Goal: Task Accomplishment & Management: Use online tool/utility

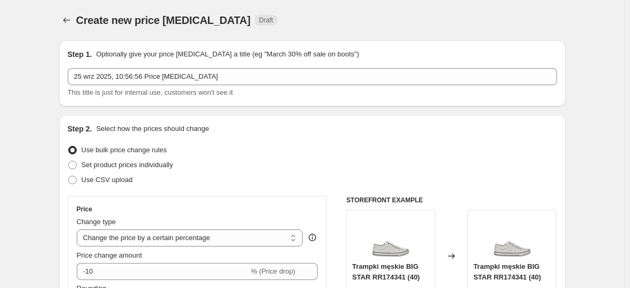
select select "percentage"
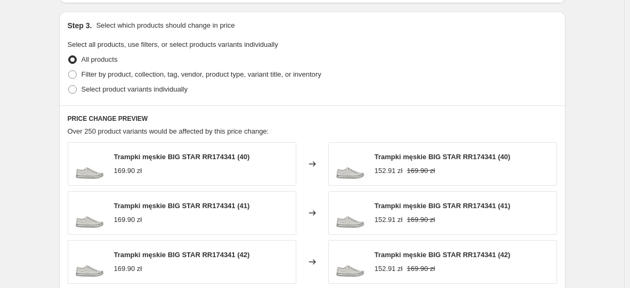
scroll to position [458, 0]
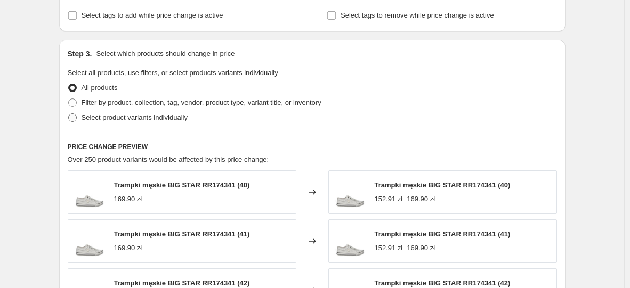
click at [76, 119] on span at bounding box center [72, 117] width 9 height 9
click at [69, 114] on input "Select product variants individually" at bounding box center [68, 113] width 1 height 1
radio input "true"
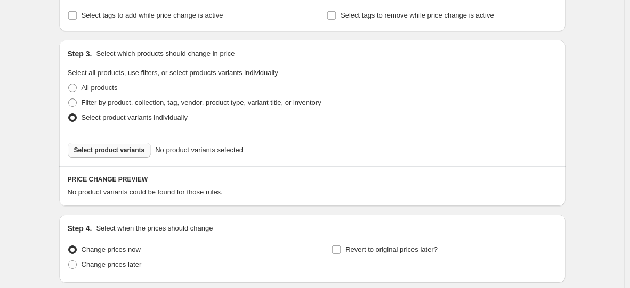
click at [93, 148] on span "Select product variants" at bounding box center [109, 150] width 71 height 9
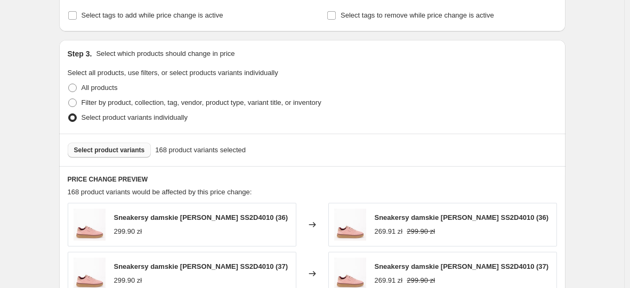
click at [34, 89] on div "Create new price change job. This page is ready Create new price change job Dra…" at bounding box center [312, 90] width 624 height 1097
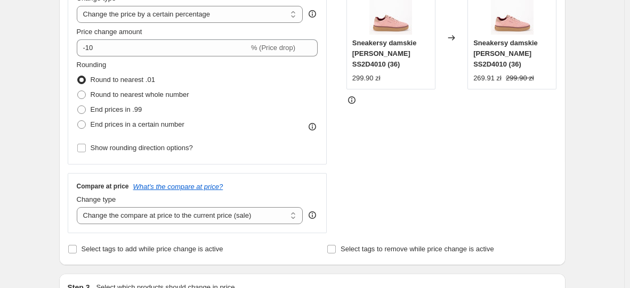
scroll to position [170, 0]
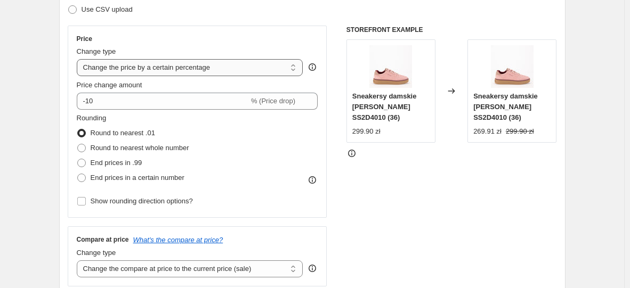
click at [148, 66] on select "Change the price to a certain amount Change the price by a certain amount Chang…" at bounding box center [190, 67] width 226 height 17
select select "by"
click at [79, 59] on select "Change the price to a certain amount Change the price by a certain amount Chang…" at bounding box center [190, 67] width 226 height 17
type input "-10.00"
click at [150, 71] on select "Change the price to a certain amount Change the price by a certain amount Chang…" at bounding box center [190, 67] width 226 height 17
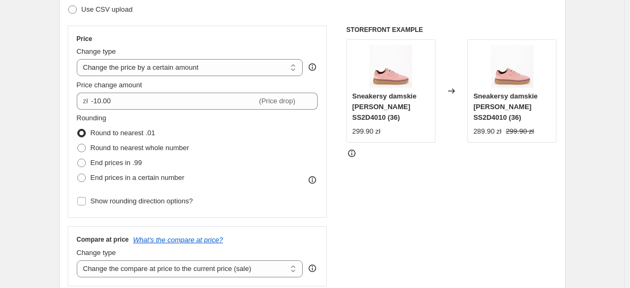
select select "to"
click at [79, 59] on select "Change the price to a certain amount Change the price by a certain amount Chang…" at bounding box center [190, 67] width 226 height 17
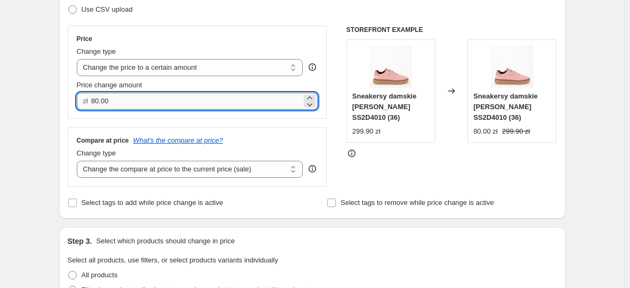
click at [148, 100] on input "80.00" at bounding box center [196, 101] width 210 height 17
drag, startPoint x: 148, startPoint y: 100, endPoint x: 82, endPoint y: 101, distance: 66.6
click at [82, 101] on div "zł 80.00" at bounding box center [197, 101] width 241 height 17
type input "239.90"
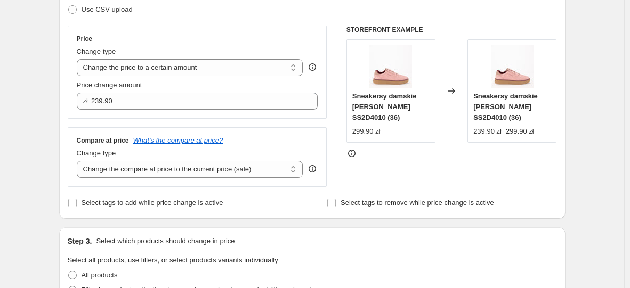
click at [72, 93] on div "Price Change type Change the price to a certain amount Change the price by a ce…" at bounding box center [197, 72] width 259 height 93
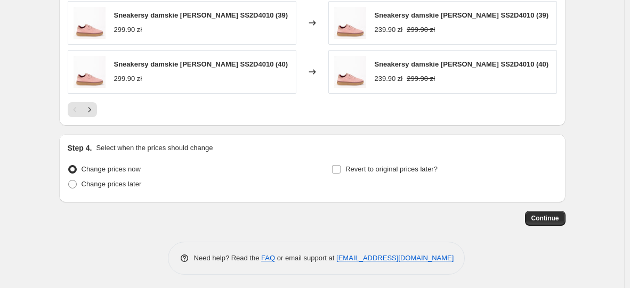
scroll to position [711, 0]
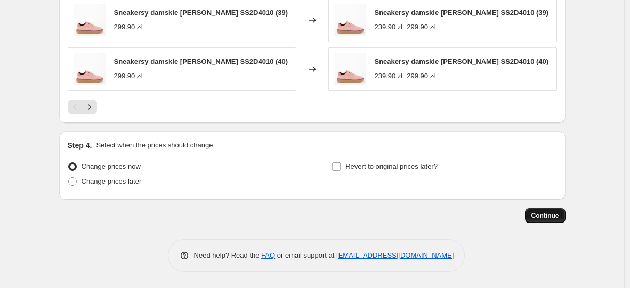
click at [557, 217] on span "Continue" at bounding box center [545, 215] width 28 height 9
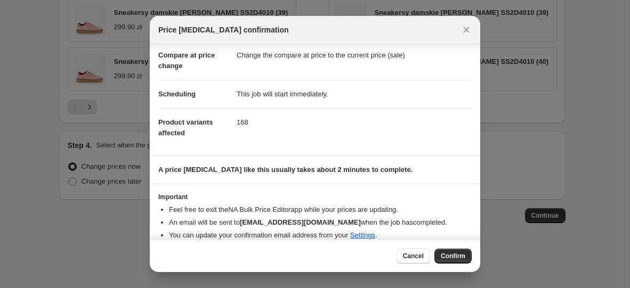
scroll to position [62, 0]
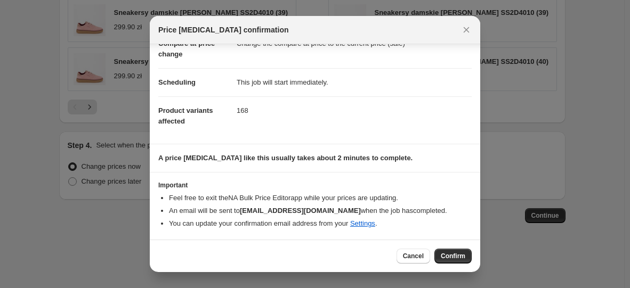
click at [462, 258] on span "Confirm" at bounding box center [453, 256] width 25 height 9
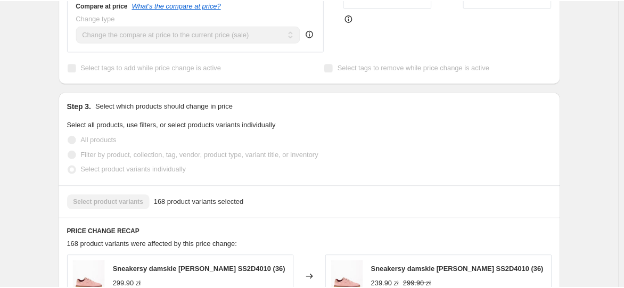
scroll to position [586, 0]
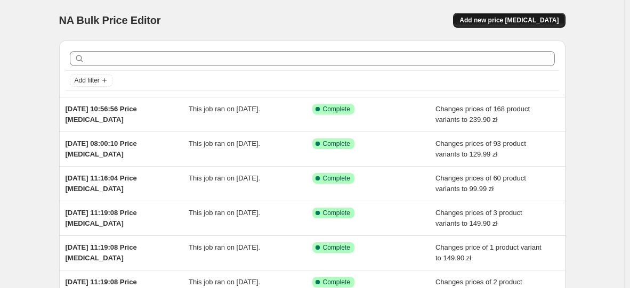
click at [494, 19] on span "Add new price [MEDICAL_DATA]" at bounding box center [508, 20] width 99 height 9
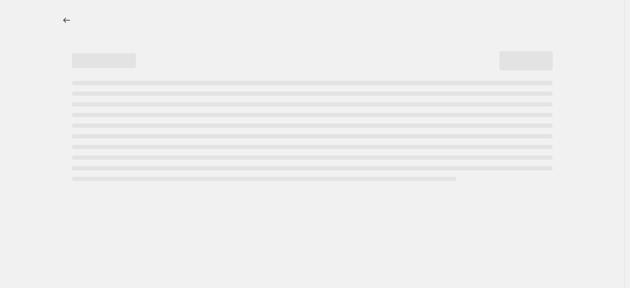
select select "percentage"
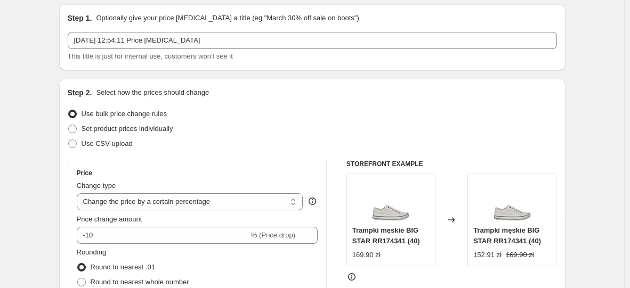
scroll to position [107, 0]
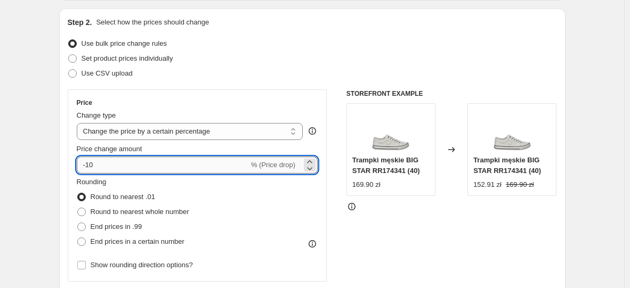
click at [147, 172] on input "-10" at bounding box center [163, 165] width 172 height 17
type input "-1"
type input "-20"
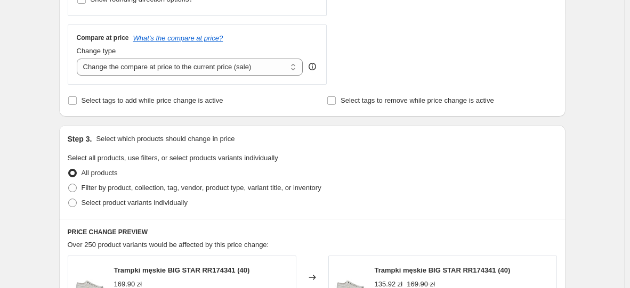
scroll to position [373, 0]
click at [166, 206] on span "Select product variants individually" at bounding box center [135, 202] width 106 height 8
click at [69, 199] on input "Select product variants individually" at bounding box center [68, 198] width 1 height 1
radio input "true"
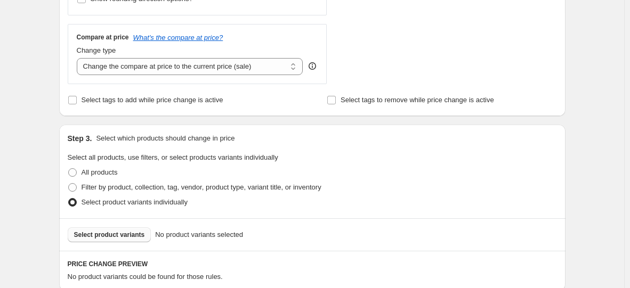
click at [131, 236] on span "Select product variants" at bounding box center [109, 235] width 71 height 9
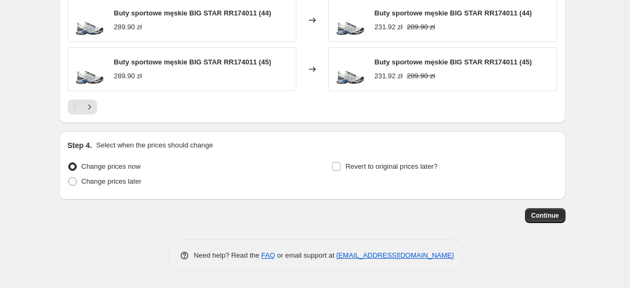
scroll to position [810, 0]
click at [88, 104] on icon "Next" at bounding box center [89, 107] width 11 height 11
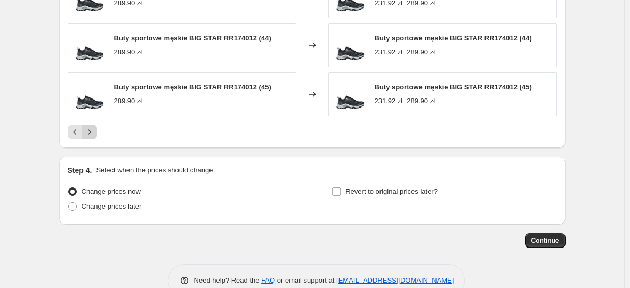
scroll to position [756, 0]
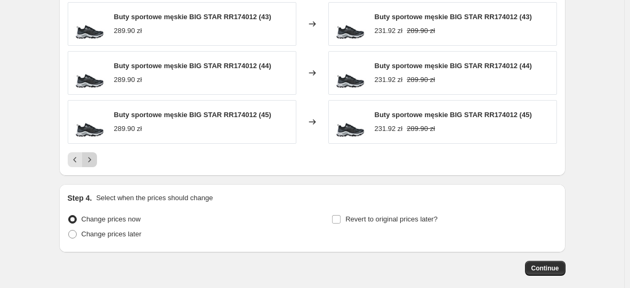
click at [92, 163] on icon "Next" at bounding box center [89, 159] width 11 height 11
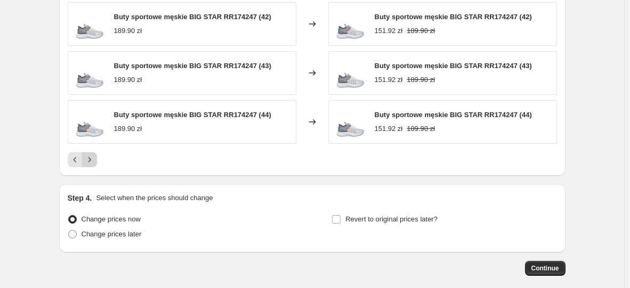
click at [92, 163] on icon "Next" at bounding box center [89, 159] width 11 height 11
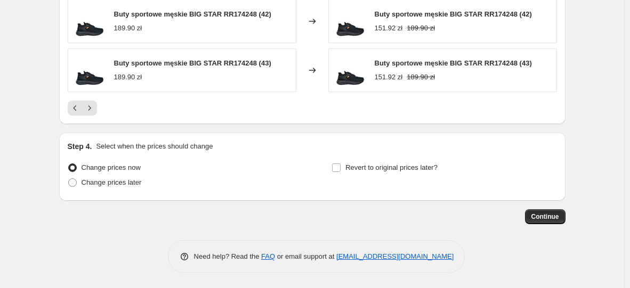
scroll to position [810, 0]
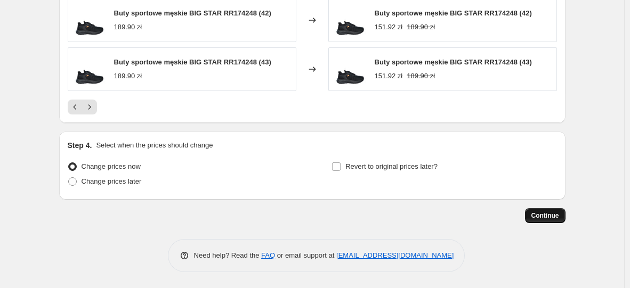
click at [555, 215] on span "Continue" at bounding box center [545, 215] width 28 height 9
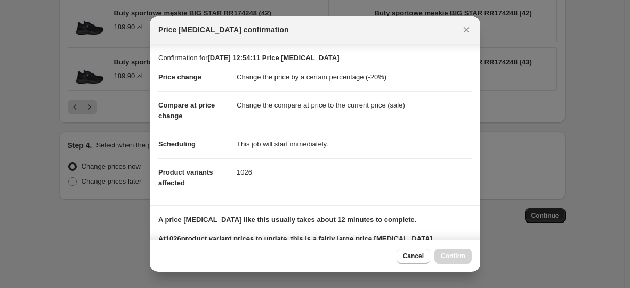
scroll to position [153, 0]
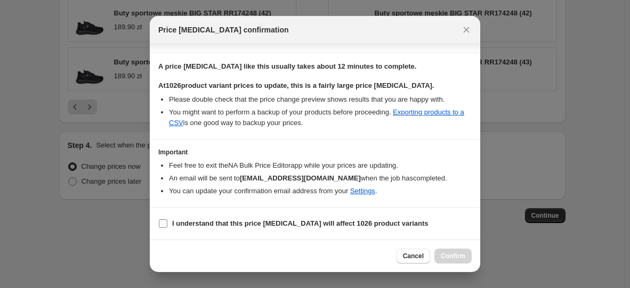
click at [168, 223] on label "I understand that this price change job will affect 1026 product variants" at bounding box center [293, 223] width 270 height 15
click at [167, 223] on input "I understand that this price change job will affect 1026 product variants" at bounding box center [163, 223] width 9 height 9
checkbox input "true"
click at [447, 255] on span "Confirm" at bounding box center [453, 256] width 25 height 9
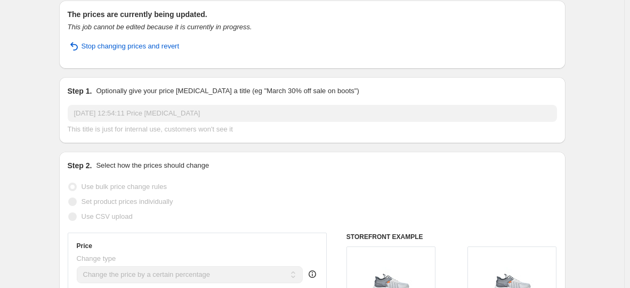
scroll to position [38, 0]
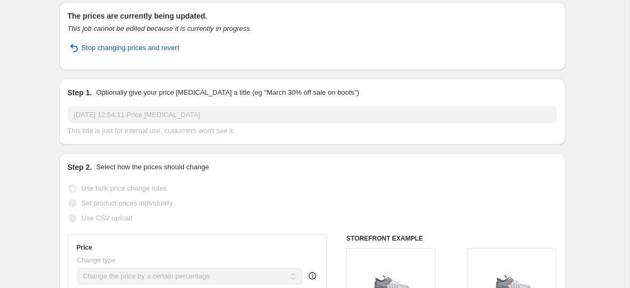
drag, startPoint x: 223, startPoint y: 51, endPoint x: 46, endPoint y: 21, distance: 179.4
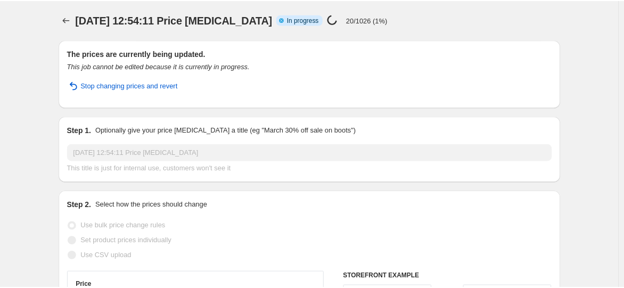
scroll to position [0, 0]
select select "percentage"
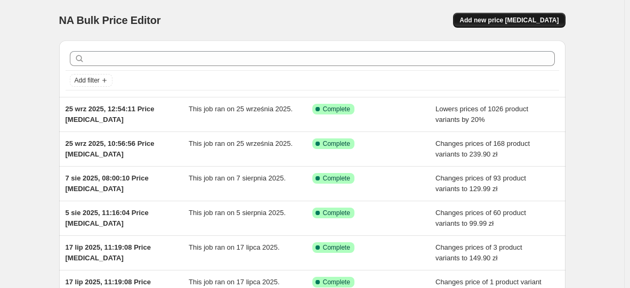
click at [519, 22] on span "Add new price [MEDICAL_DATA]" at bounding box center [508, 20] width 99 height 9
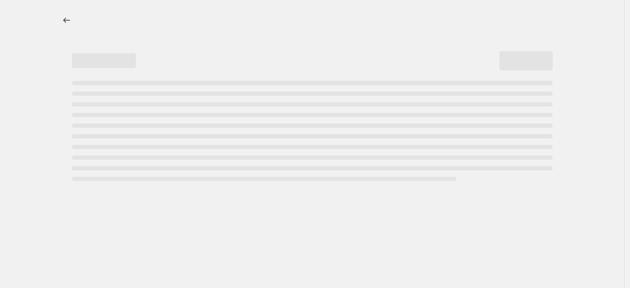
select select "percentage"
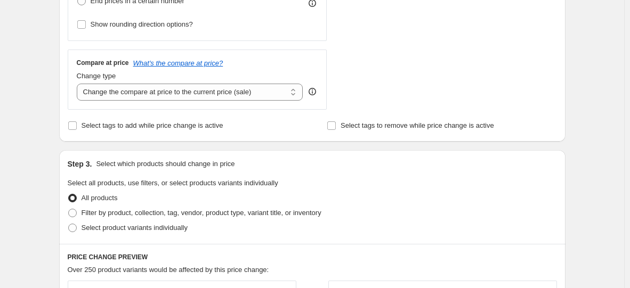
scroll to position [373, 0]
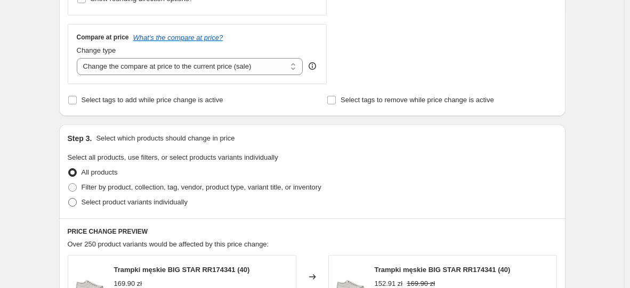
click at [151, 204] on span "Select product variants individually" at bounding box center [135, 202] width 106 height 8
click at [69, 199] on input "Select product variants individually" at bounding box center [68, 198] width 1 height 1
radio input "true"
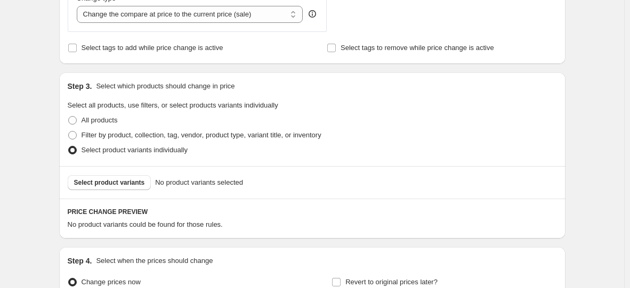
scroll to position [426, 0]
click at [136, 175] on button "Select product variants" at bounding box center [110, 181] width 84 height 15
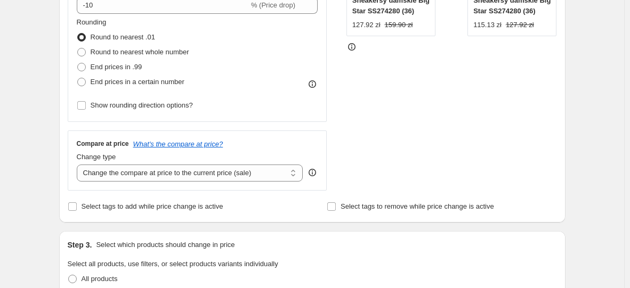
scroll to position [160, 0]
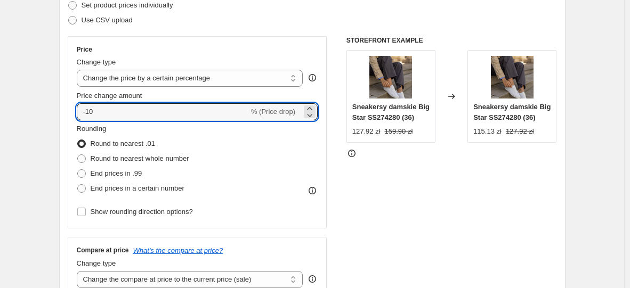
drag, startPoint x: 150, startPoint y: 115, endPoint x: 27, endPoint y: 109, distance: 123.2
type input "1"
type input "0"
click at [120, 159] on span "Round to nearest whole number" at bounding box center [140, 158] width 99 height 8
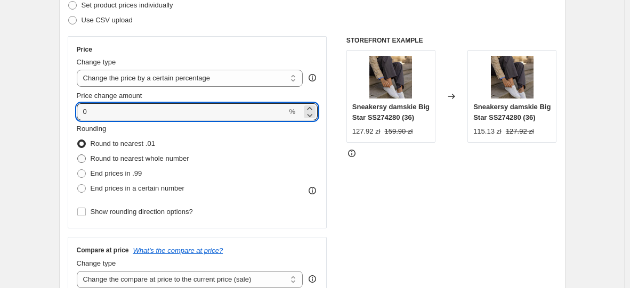
click at [78, 155] on input "Round to nearest whole number" at bounding box center [77, 154] width 1 height 1
radio input "true"
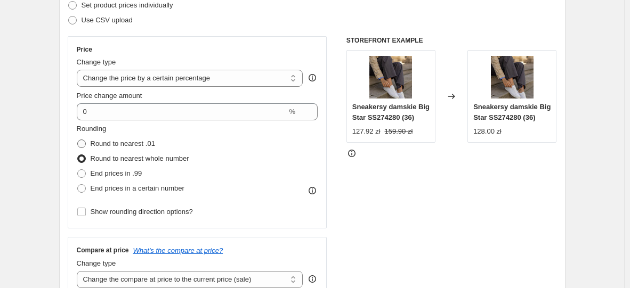
click at [126, 144] on span "Round to nearest .01" at bounding box center [123, 144] width 64 height 8
click at [78, 140] on input "Round to nearest .01" at bounding box center [77, 140] width 1 height 1
radio input "true"
click at [127, 161] on span "Round to nearest whole number" at bounding box center [140, 158] width 99 height 8
click at [78, 155] on input "Round to nearest whole number" at bounding box center [77, 154] width 1 height 1
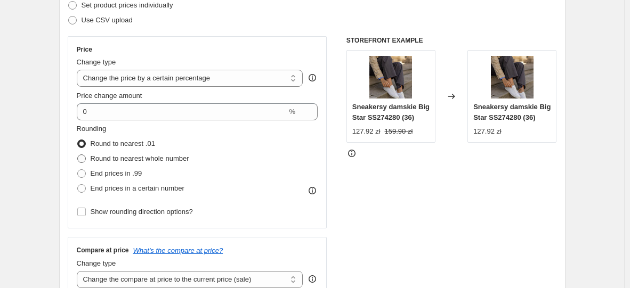
radio input "true"
click at [131, 145] on span "Round to nearest .01" at bounding box center [123, 144] width 64 height 8
click at [78, 140] on input "Round to nearest .01" at bounding box center [77, 140] width 1 height 1
radio input "true"
click at [120, 172] on span "End prices in .99" at bounding box center [117, 173] width 52 height 8
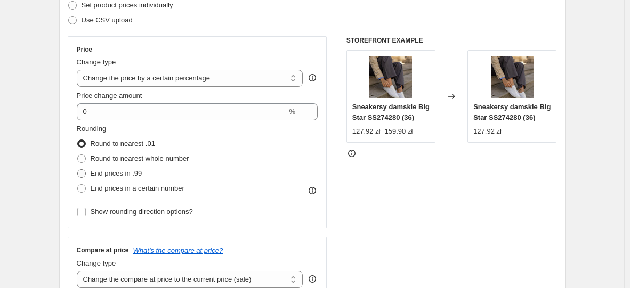
click at [78, 170] on input "End prices in .99" at bounding box center [77, 169] width 1 height 1
radio input "true"
click at [118, 188] on span "End prices in a certain number" at bounding box center [138, 188] width 94 height 8
click at [78, 185] on input "End prices in a certain number" at bounding box center [77, 184] width 1 height 1
radio input "true"
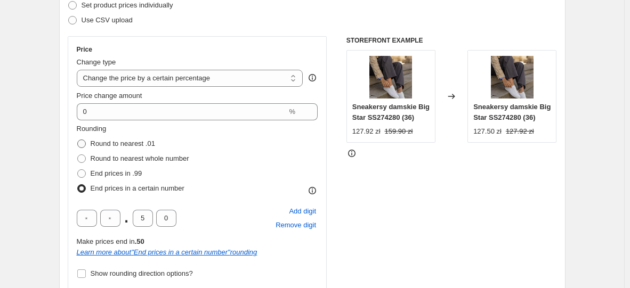
click at [124, 145] on span "Round to nearest .01" at bounding box center [123, 144] width 64 height 8
click at [78, 140] on input "Round to nearest .01" at bounding box center [77, 140] width 1 height 1
radio input "true"
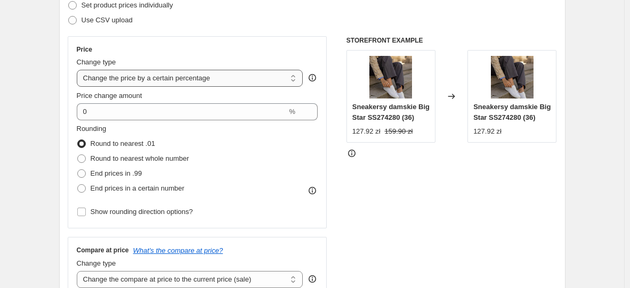
click at [128, 82] on select "Change the price to a certain amount Change the price by a certain amount Chang…" at bounding box center [190, 78] width 226 height 17
select select "to"
click at [79, 70] on select "Change the price to a certain amount Change the price by a certain amount Chang…" at bounding box center [190, 78] width 226 height 17
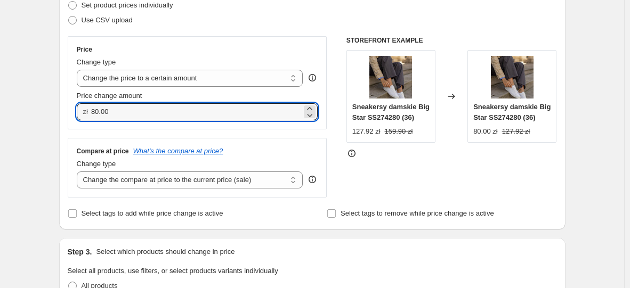
drag, startPoint x: 127, startPoint y: 116, endPoint x: 77, endPoint y: 120, distance: 50.2
click at [77, 120] on div "Price Change type Change the price to a certain amount Change the price by a ce…" at bounding box center [197, 82] width 259 height 93
type input "127.90"
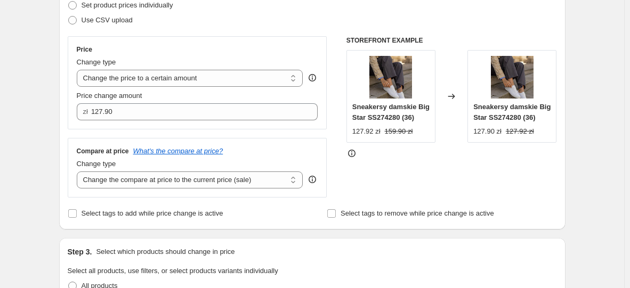
click at [67, 115] on div "Step 2. Select how the prices should change Use bulk price change rules Set pro…" at bounding box center [312, 92] width 506 height 274
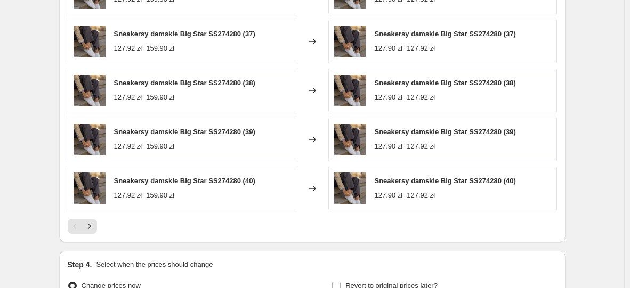
scroll to position [711, 0]
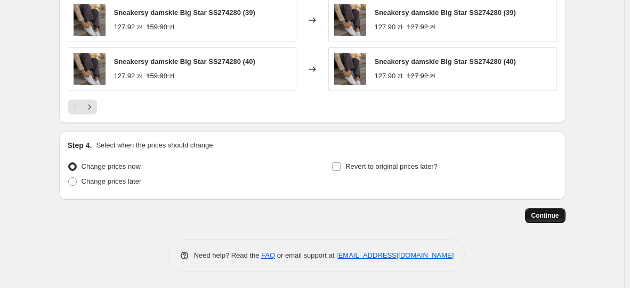
click at [549, 216] on span "Continue" at bounding box center [545, 215] width 28 height 9
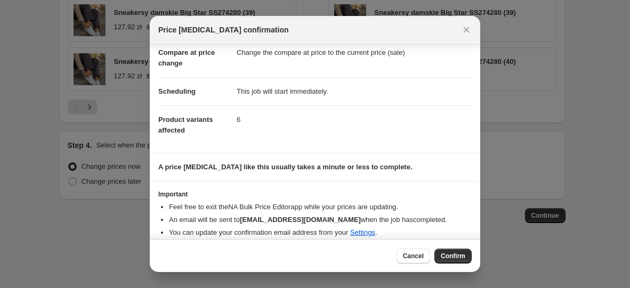
scroll to position [62, 0]
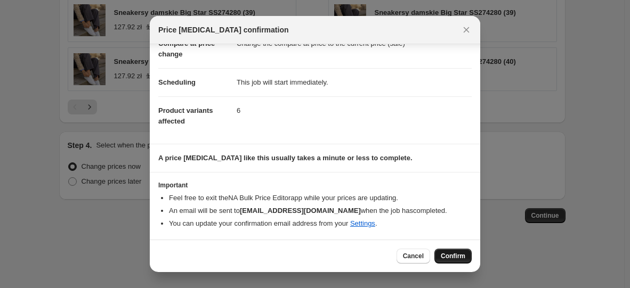
click at [446, 262] on button "Confirm" at bounding box center [452, 256] width 37 height 15
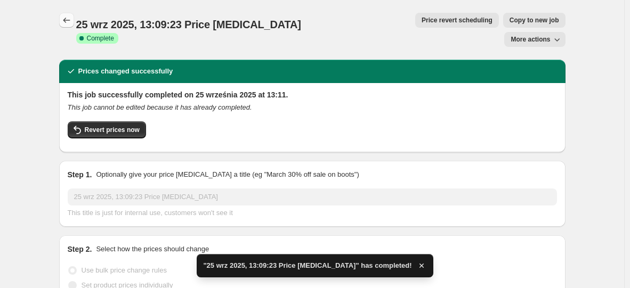
click at [71, 24] on icon "Price change jobs" at bounding box center [66, 20] width 11 height 11
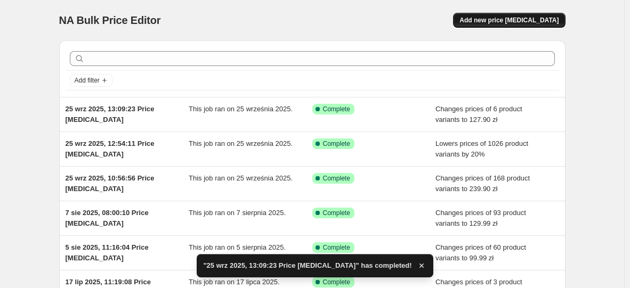
click at [519, 14] on button "Add new price [MEDICAL_DATA]" at bounding box center [509, 20] width 112 height 15
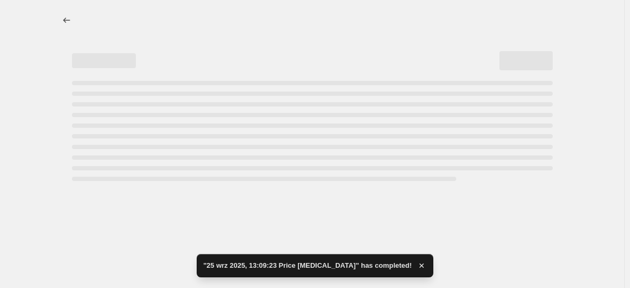
select select "percentage"
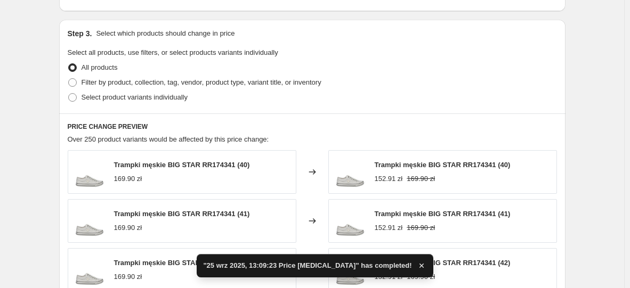
scroll to position [479, 0]
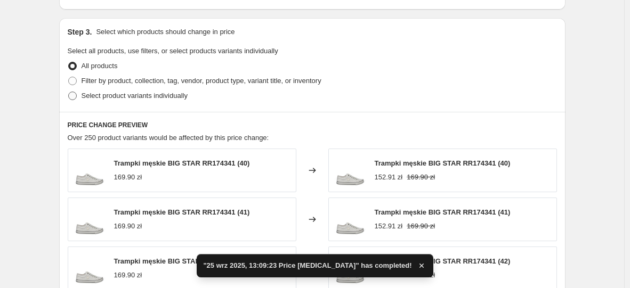
click at [177, 98] on span "Select product variants individually" at bounding box center [135, 96] width 106 height 8
click at [69, 92] on input "Select product variants individually" at bounding box center [68, 92] width 1 height 1
radio input "true"
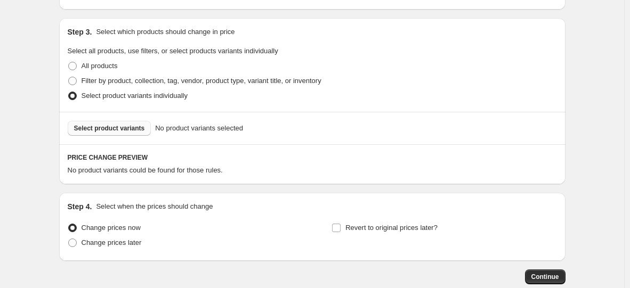
click at [116, 128] on span "Select product variants" at bounding box center [109, 128] width 71 height 9
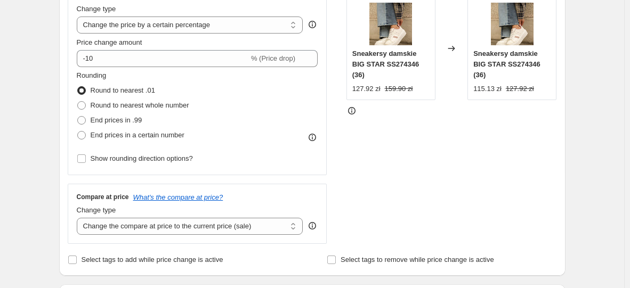
scroll to position [213, 0]
click at [193, 225] on select "Change the compare at price to the current price (sale) Change the compare at p…" at bounding box center [190, 226] width 226 height 17
click at [390, 164] on div "STOREFRONT EXAMPLE Sneakersy damskie BIG STAR SS274346 (36) 127.92 zł 159.90 zł…" at bounding box center [451, 113] width 210 height 261
click at [236, 29] on select "Change the price to a certain amount Change the price by a certain amount Chang…" at bounding box center [190, 25] width 226 height 17
select select "to"
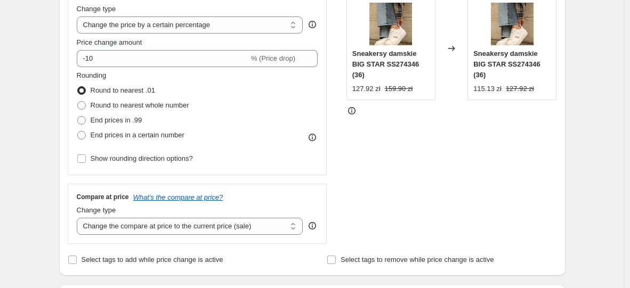
click at [79, 17] on select "Change the price to a certain amount Change the price by a certain amount Chang…" at bounding box center [190, 25] width 226 height 17
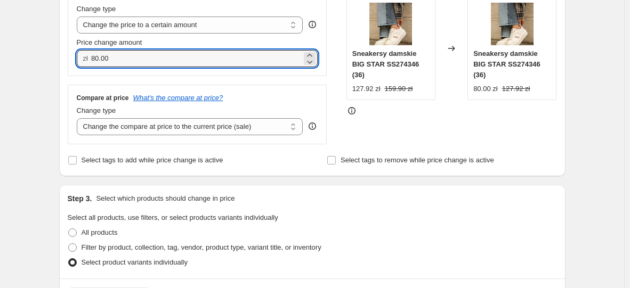
drag, startPoint x: 204, startPoint y: 55, endPoint x: -101, endPoint y: 49, distance: 304.8
type input "127.90"
click at [50, 103] on div "Create new price [MEDICAL_DATA]. This page is ready Create new price [MEDICAL_D…" at bounding box center [312, 286] width 532 height 998
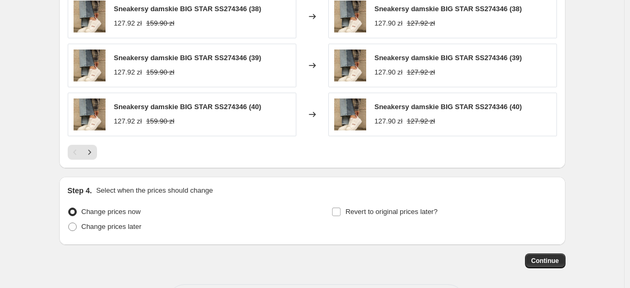
scroll to position [711, 0]
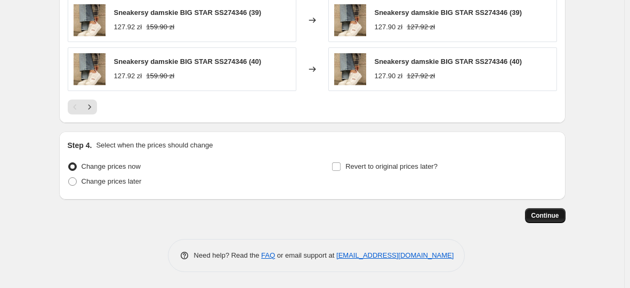
click at [549, 215] on span "Continue" at bounding box center [545, 215] width 28 height 9
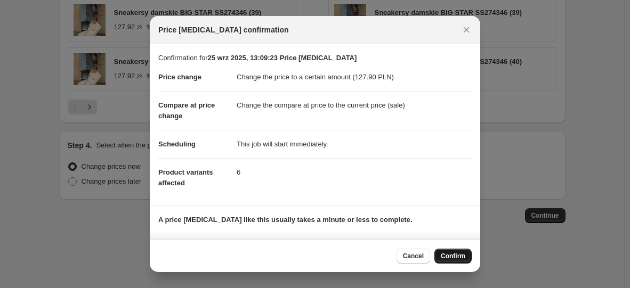
click at [456, 256] on span "Confirm" at bounding box center [453, 256] width 25 height 9
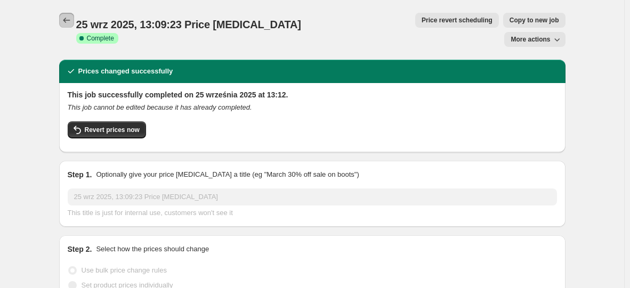
click at [69, 20] on icon "Price change jobs" at bounding box center [66, 20] width 7 height 5
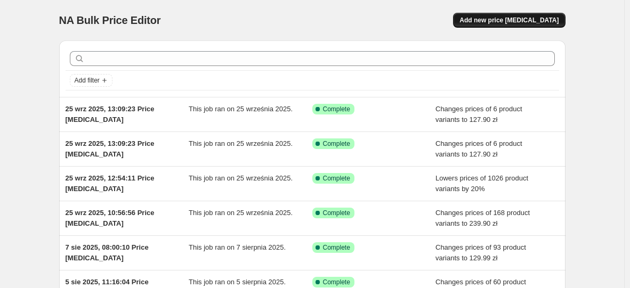
click at [528, 17] on span "Add new price [MEDICAL_DATA]" at bounding box center [508, 20] width 99 height 9
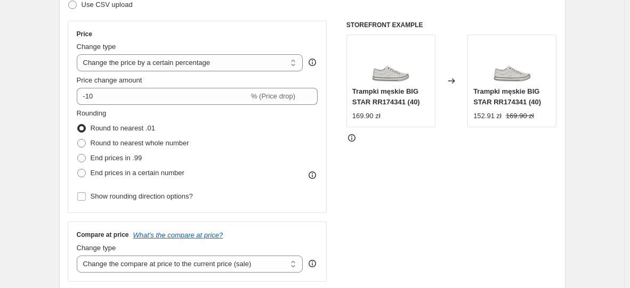
scroll to position [266, 0]
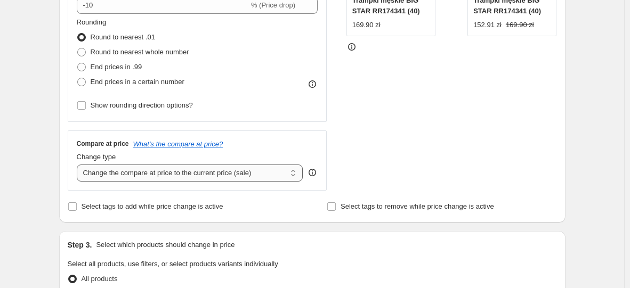
click at [154, 175] on select "Change the compare at price to the current price (sale) Change the compare at p…" at bounding box center [190, 173] width 226 height 17
click at [69, 123] on div "Step 2. Select how the prices should change Use bulk price change rules Set pro…" at bounding box center [312, 36] width 506 height 374
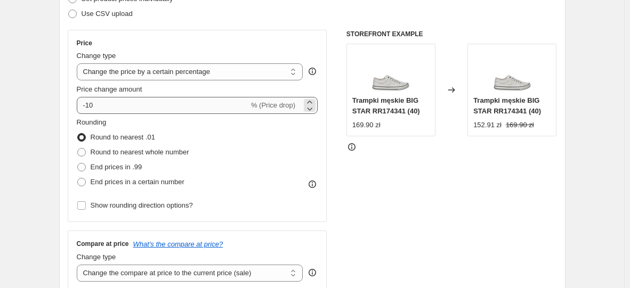
scroll to position [160, 0]
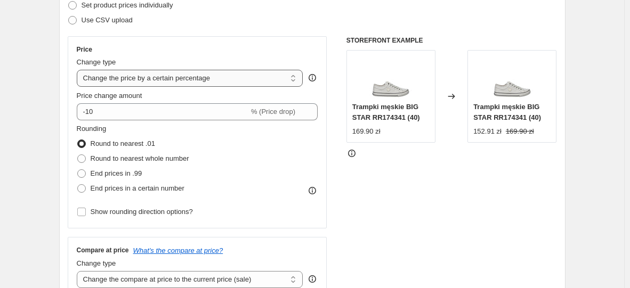
click at [147, 78] on select "Change the price to a certain amount Change the price by a certain amount Chang…" at bounding box center [190, 78] width 226 height 17
select select "to"
click at [79, 70] on select "Change the price to a certain amount Change the price by a certain amount Chang…" at bounding box center [190, 78] width 226 height 17
type input "80.00"
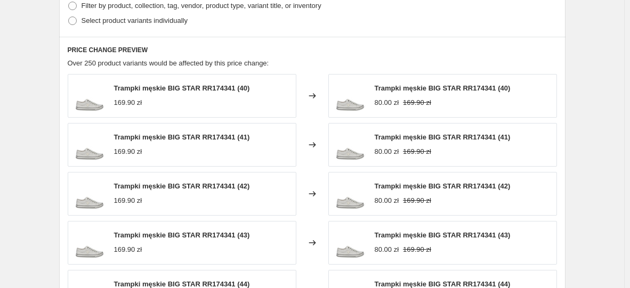
scroll to position [373, 0]
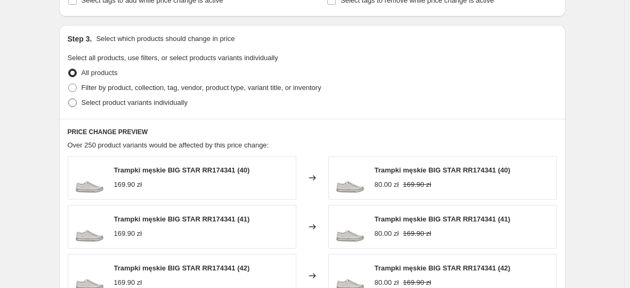
click at [108, 107] on span "Select product variants individually" at bounding box center [135, 103] width 106 height 8
click at [69, 99] on input "Select product variants individually" at bounding box center [68, 99] width 1 height 1
radio input "true"
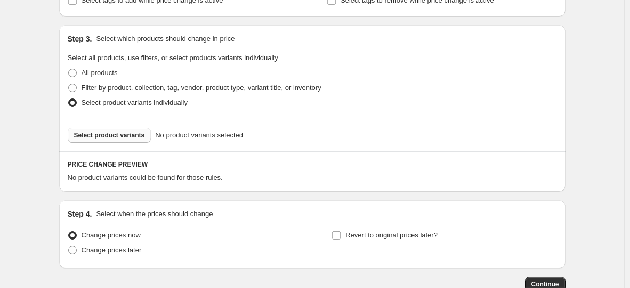
click at [124, 135] on span "Select product variants" at bounding box center [109, 135] width 71 height 9
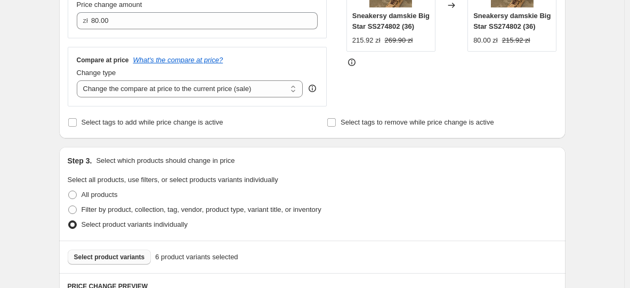
scroll to position [213, 0]
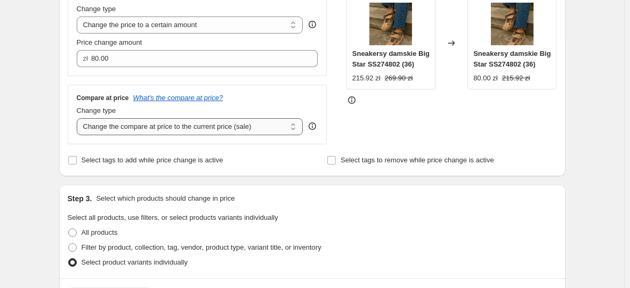
click at [243, 125] on select "Change the compare at price to the current price (sale) Change the compare at p…" at bounding box center [190, 126] width 226 height 17
click at [79, 119] on select "Change the compare at price to the current price (sale) Change the compare at p…" at bounding box center [190, 126] width 226 height 17
click at [239, 30] on select "Change the price to a certain amount Change the price by a certain amount Chang…" at bounding box center [190, 25] width 226 height 17
click at [79, 17] on select "Change the price to a certain amount Change the price by a certain amount Chang…" at bounding box center [190, 25] width 226 height 17
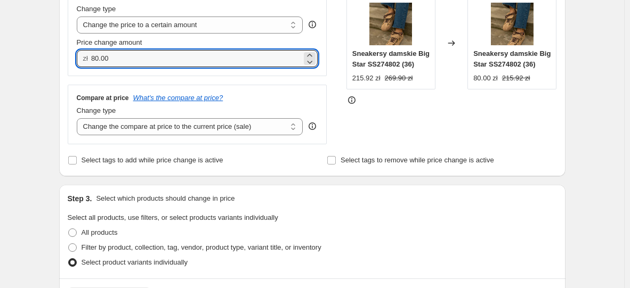
drag, startPoint x: 237, startPoint y: 58, endPoint x: 28, endPoint y: 51, distance: 208.9
click at [28, 51] on div "Create new price [MEDICAL_DATA]. This page is ready Create new price [MEDICAL_D…" at bounding box center [312, 286] width 624 height 998
type input "209.90"
click at [28, 51] on div "Create new price [MEDICAL_DATA]. This page is ready Create new price [MEDICAL_D…" at bounding box center [312, 286] width 624 height 998
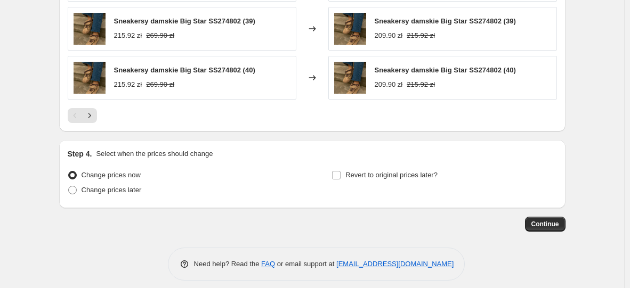
scroll to position [711, 0]
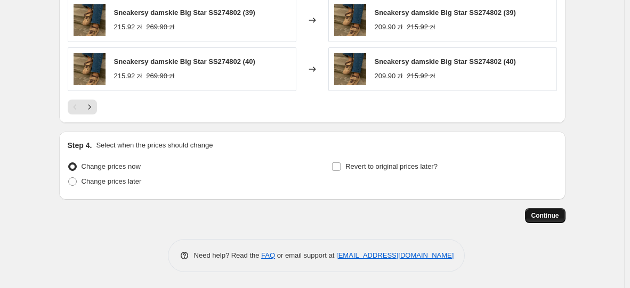
click at [553, 216] on span "Continue" at bounding box center [545, 215] width 28 height 9
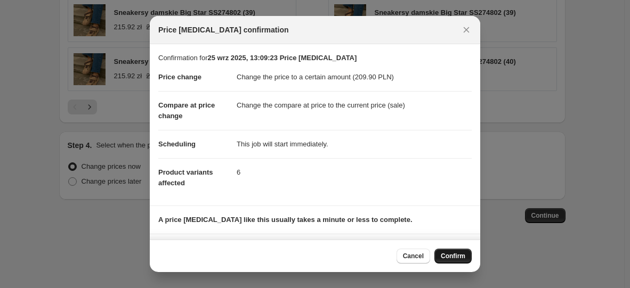
click at [457, 255] on span "Confirm" at bounding box center [453, 256] width 25 height 9
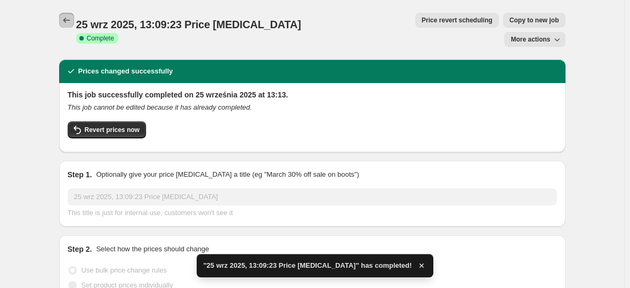
click at [68, 17] on icon "Price change jobs" at bounding box center [66, 20] width 11 height 11
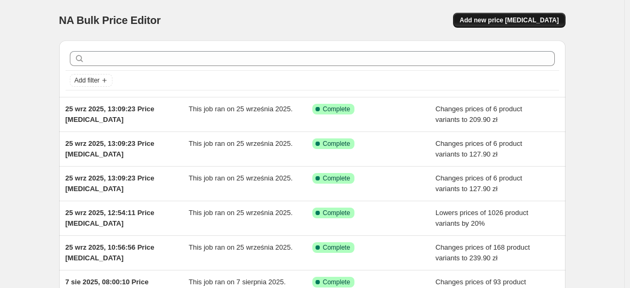
click at [531, 15] on button "Add new price [MEDICAL_DATA]" at bounding box center [509, 20] width 112 height 15
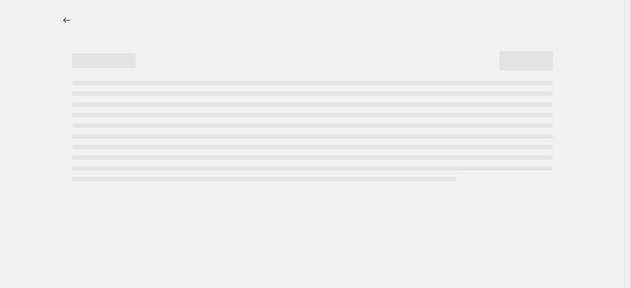
select select "percentage"
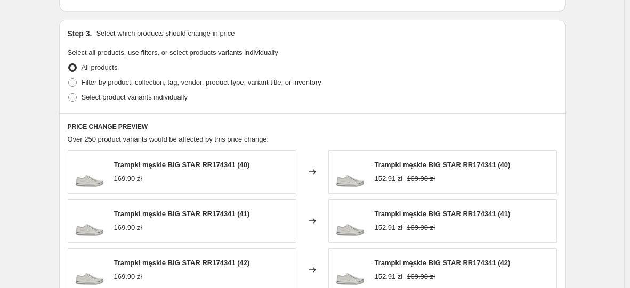
scroll to position [479, 0]
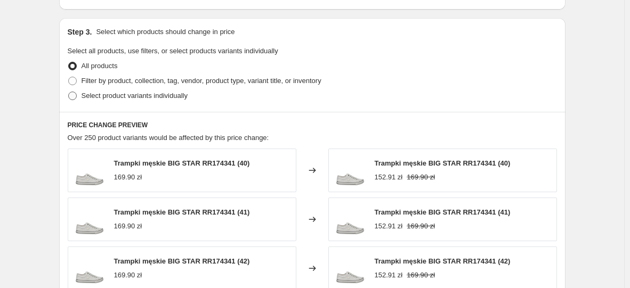
click at [154, 100] on span "Select product variants individually" at bounding box center [135, 96] width 106 height 8
click at [69, 92] on input "Select product variants individually" at bounding box center [68, 92] width 1 height 1
radio input "true"
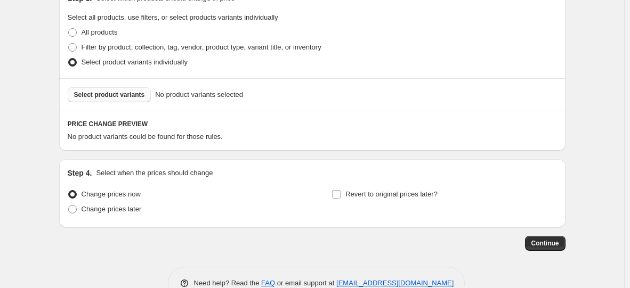
click at [134, 70] on div "Step 3. Select which products should change in price Select all products, use f…" at bounding box center [312, 48] width 506 height 126
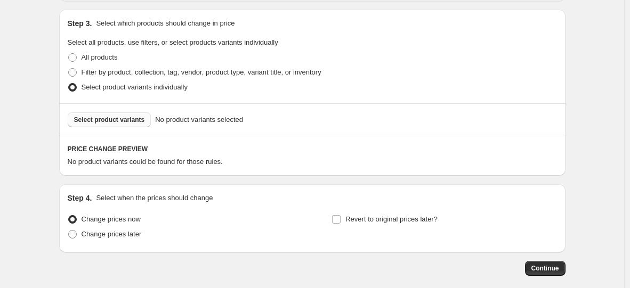
click at [144, 121] on button "Select product variants" at bounding box center [110, 119] width 84 height 15
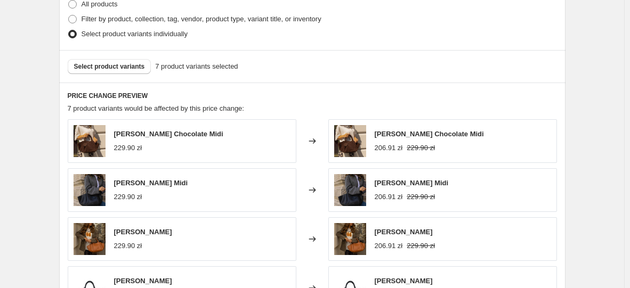
scroll to position [541, 0]
click at [135, 70] on span "Select product variants" at bounding box center [109, 66] width 71 height 9
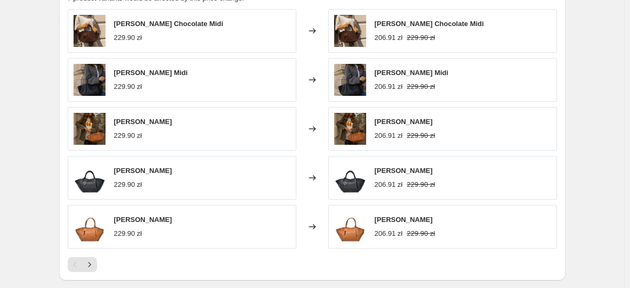
scroll to position [754, 0]
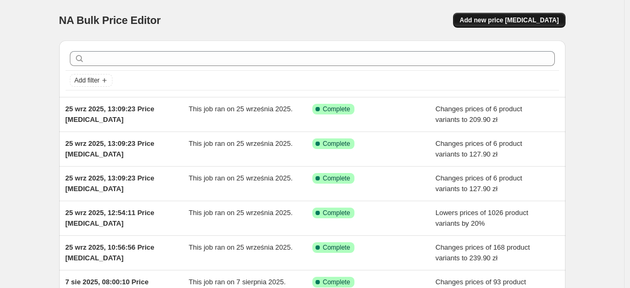
click at [549, 17] on span "Add new price [MEDICAL_DATA]" at bounding box center [508, 20] width 99 height 9
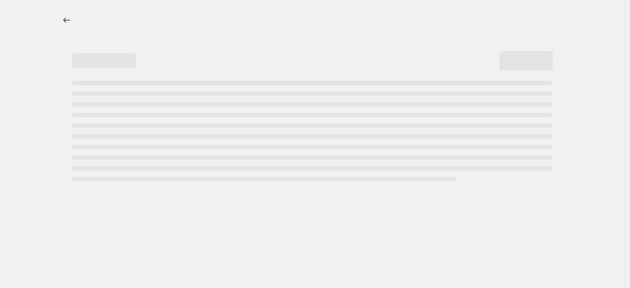
select select "percentage"
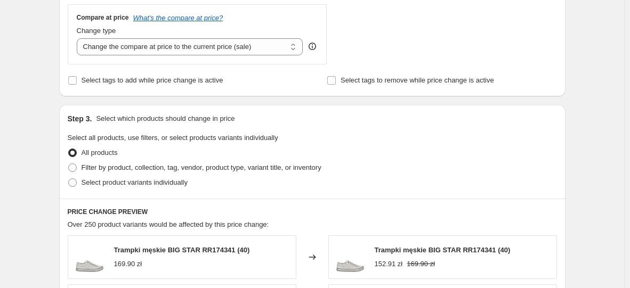
scroll to position [320, 0]
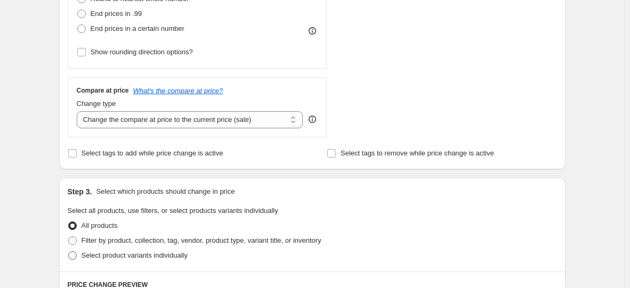
click at [184, 252] on span "Select product variants individually" at bounding box center [135, 255] width 106 height 8
click at [69, 252] on input "Select product variants individually" at bounding box center [68, 251] width 1 height 1
radio input "true"
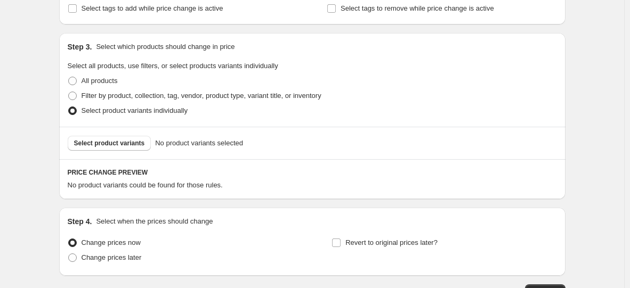
scroll to position [479, 0]
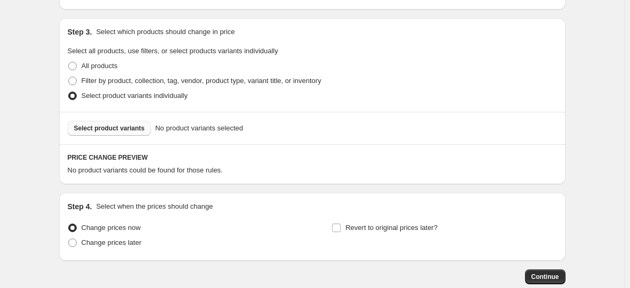
click at [137, 130] on span "Select product variants" at bounding box center [109, 128] width 71 height 9
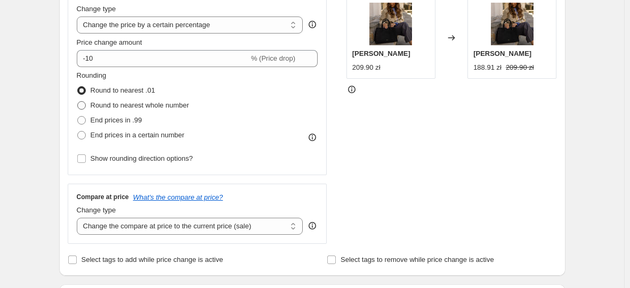
scroll to position [213, 0]
click at [143, 27] on select "Change the price to a certain amount Change the price by a certain amount Chang…" at bounding box center [190, 25] width 226 height 17
select select "to"
click at [79, 17] on select "Change the price to a certain amount Change the price by a certain amount Chang…" at bounding box center [190, 25] width 226 height 17
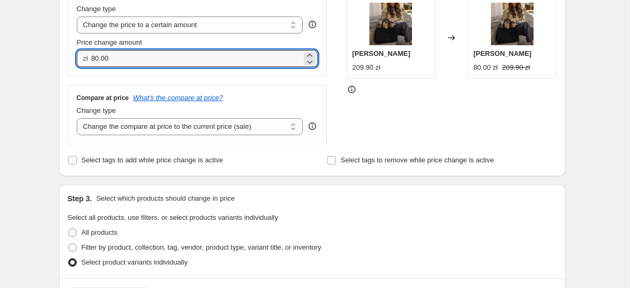
drag, startPoint x: 132, startPoint y: 63, endPoint x: 44, endPoint y: 68, distance: 88.6
click at [44, 68] on div "Create new price [MEDICAL_DATA]. This page is ready Create new price [MEDICAL_D…" at bounding box center [312, 212] width 624 height 851
type input "159.90"
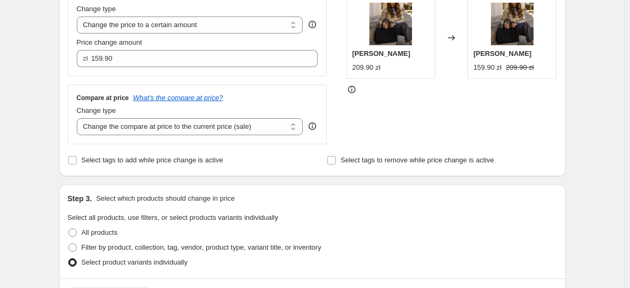
click at [44, 68] on div "Create new price [MEDICAL_DATA]. This page is ready Create new price [MEDICAL_D…" at bounding box center [312, 212] width 624 height 851
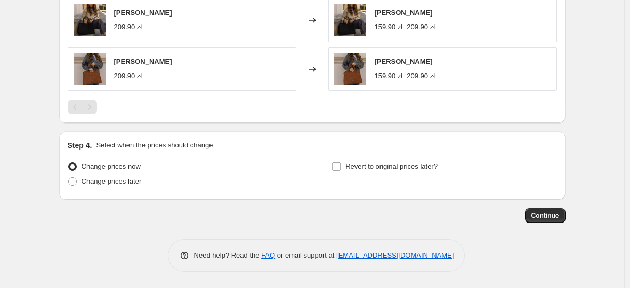
scroll to position [564, 0]
click at [559, 216] on span "Continue" at bounding box center [545, 215] width 28 height 9
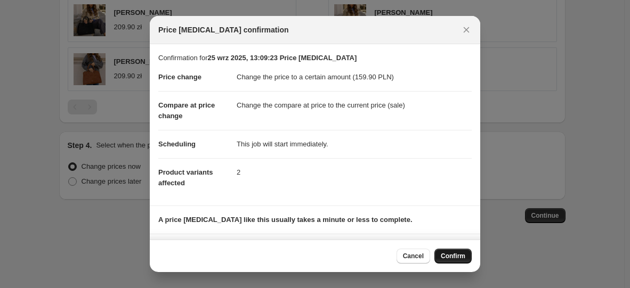
click at [449, 253] on span "Confirm" at bounding box center [453, 256] width 25 height 9
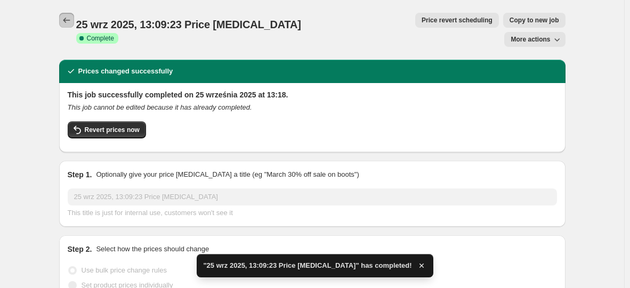
click at [66, 16] on icon "Price change jobs" at bounding box center [66, 20] width 11 height 11
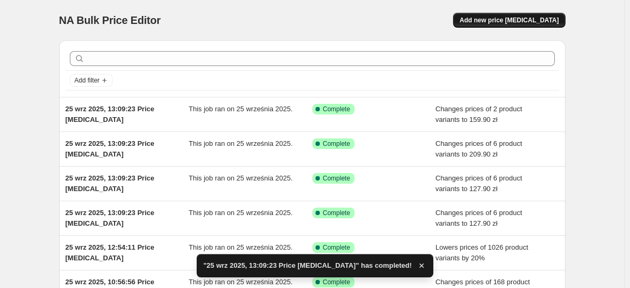
click at [495, 24] on span "Add new price [MEDICAL_DATA]" at bounding box center [508, 20] width 99 height 9
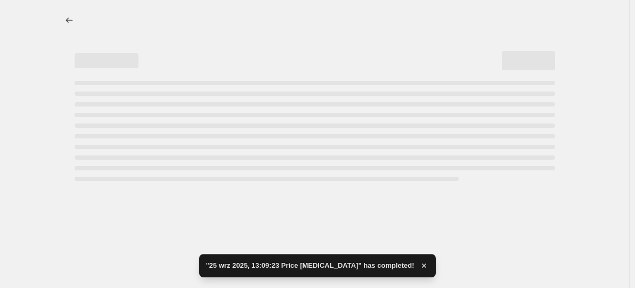
select select "percentage"
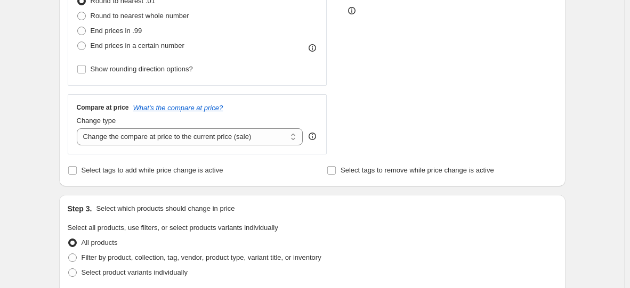
scroll to position [373, 0]
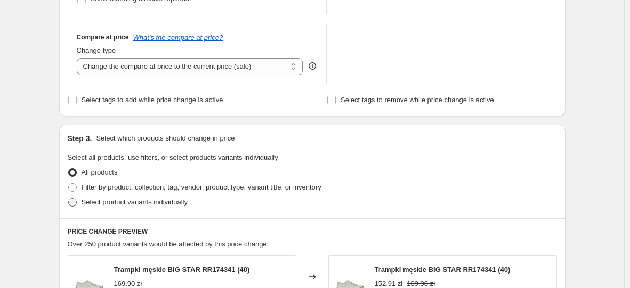
click at [172, 208] on span "Select product variants individually" at bounding box center [135, 202] width 106 height 11
click at [69, 199] on input "Select product variants individually" at bounding box center [68, 198] width 1 height 1
radio input "true"
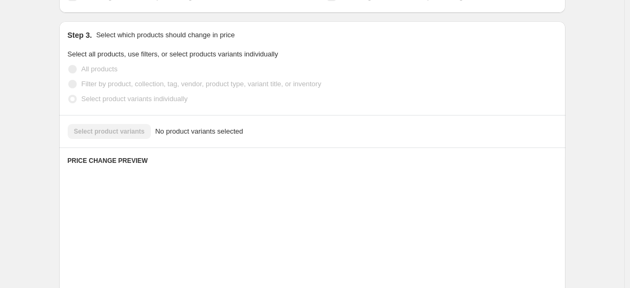
scroll to position [479, 0]
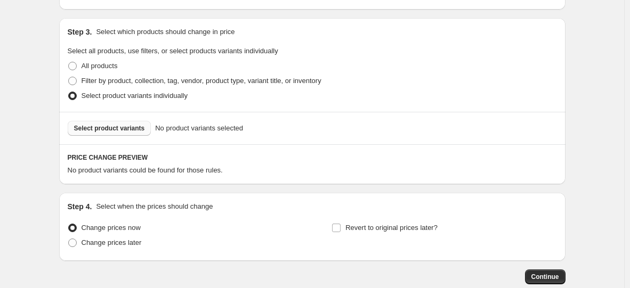
click at [133, 131] on span "Select product variants" at bounding box center [109, 128] width 71 height 9
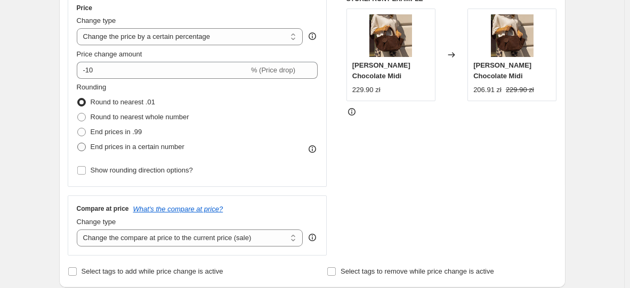
scroll to position [170, 0]
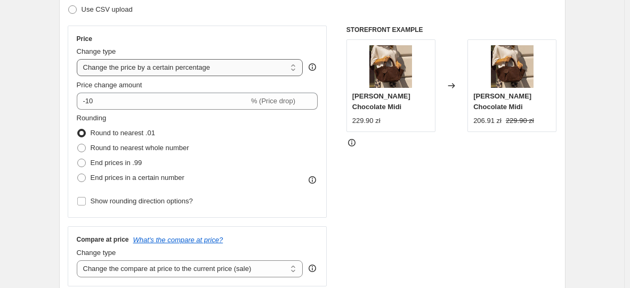
click at [168, 66] on select "Change the price to a certain amount Change the price by a certain amount Chang…" at bounding box center [190, 67] width 226 height 17
select select "to"
click at [79, 59] on select "Change the price to a certain amount Change the price by a certain amount Chang…" at bounding box center [190, 67] width 226 height 17
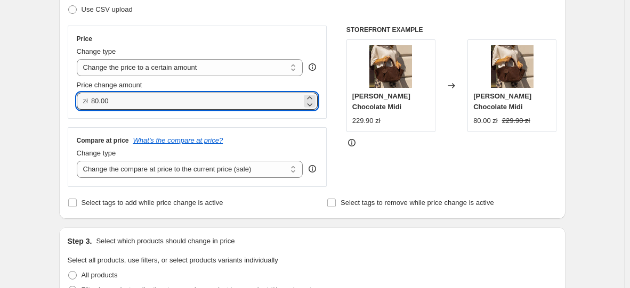
drag, startPoint x: 159, startPoint y: 100, endPoint x: 67, endPoint y: 86, distance: 93.3
click at [67, 86] on div "Step 2. Select how the prices should change Use bulk price change rules Set pro…" at bounding box center [312, 82] width 506 height 274
type input "179.90"
drag, startPoint x: 28, startPoint y: 82, endPoint x: 79, endPoint y: 100, distance: 53.9
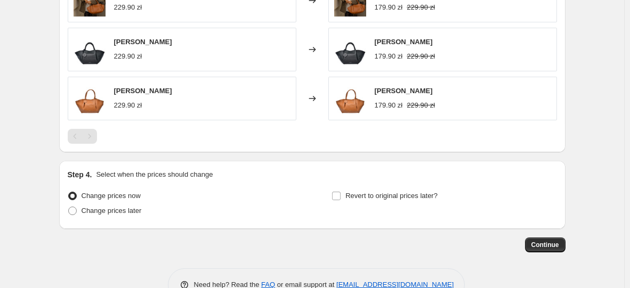
scroll to position [703, 0]
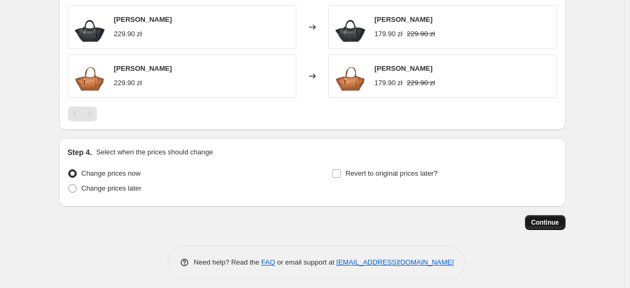
click at [543, 223] on span "Continue" at bounding box center [545, 222] width 28 height 9
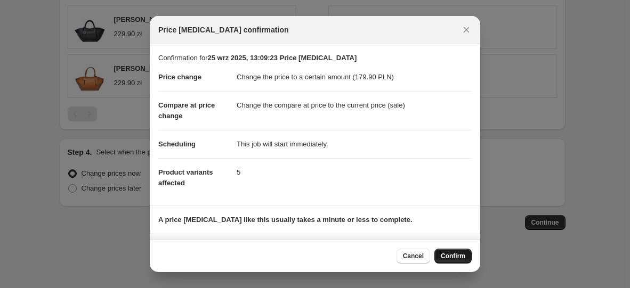
click at [454, 257] on span "Confirm" at bounding box center [453, 256] width 25 height 9
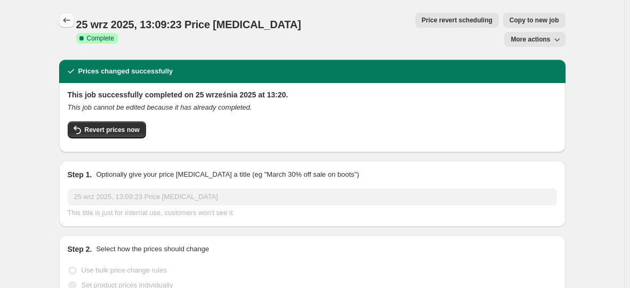
click at [67, 22] on icon "Price change jobs" at bounding box center [66, 20] width 11 height 11
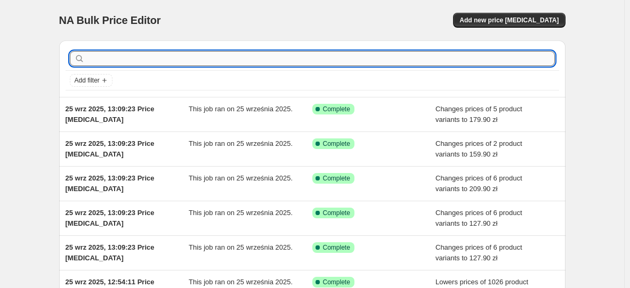
click at [119, 60] on input "text" at bounding box center [321, 58] width 468 height 15
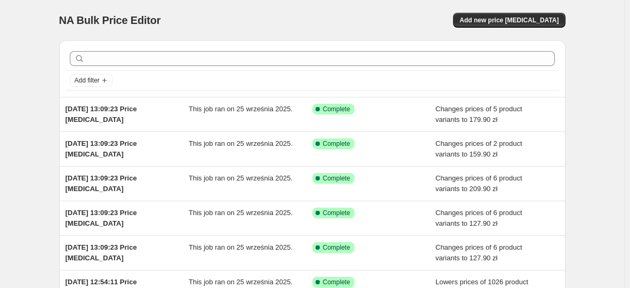
click at [389, 38] on div "NA Bulk Price Editor. This page is ready NA Bulk Price Editor Add new price cha…" at bounding box center [312, 20] width 506 height 40
click at [495, 14] on button "Add new price [MEDICAL_DATA]" at bounding box center [509, 20] width 112 height 15
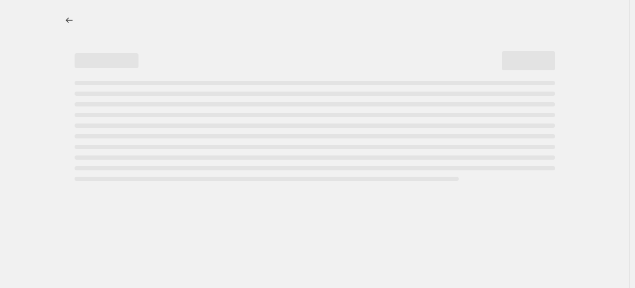
select select "percentage"
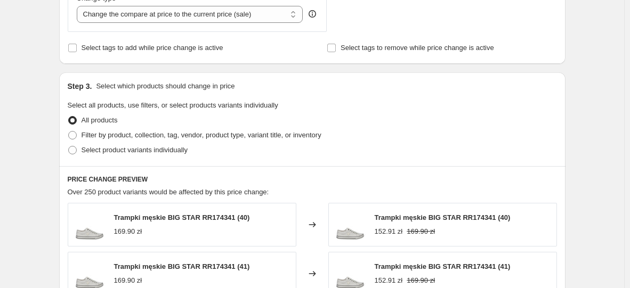
scroll to position [426, 0]
click at [165, 149] on span "Select product variants individually" at bounding box center [135, 149] width 106 height 8
click at [69, 145] on input "Select product variants individually" at bounding box center [68, 145] width 1 height 1
radio input "true"
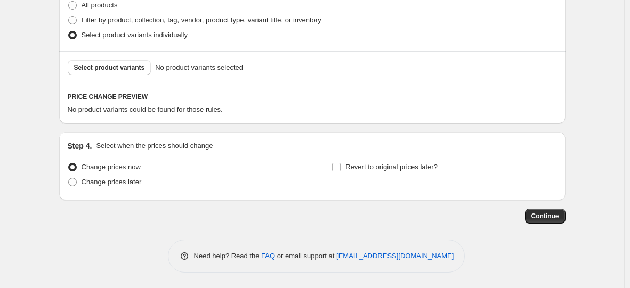
scroll to position [541, 0]
click at [117, 56] on div "Select product variants No product variants selected" at bounding box center [312, 67] width 506 height 32
click at [115, 71] on span "Select product variants" at bounding box center [109, 67] width 71 height 9
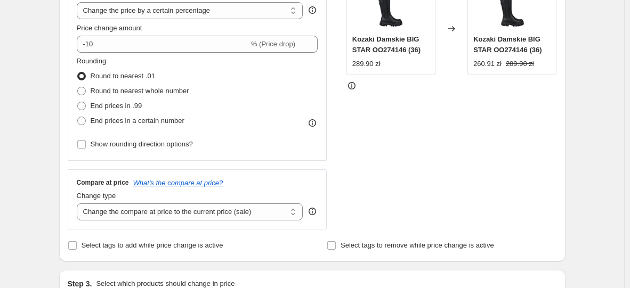
scroll to position [222, 0]
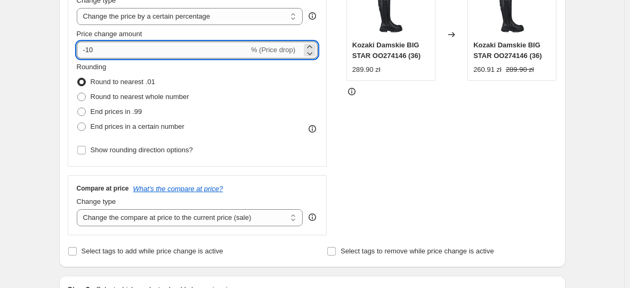
click at [117, 46] on input "-10" at bounding box center [163, 50] width 172 height 17
type input "-1"
type input "-30"
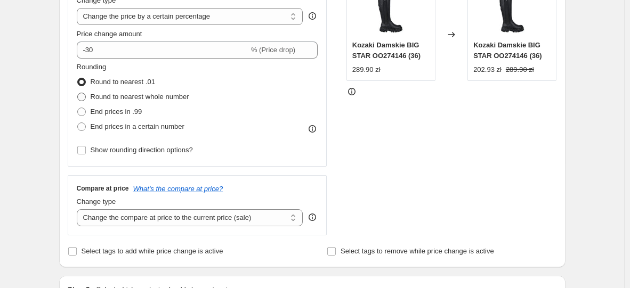
click at [83, 97] on span at bounding box center [81, 97] width 9 height 9
click at [78, 93] on input "Round to nearest whole number" at bounding box center [77, 93] width 1 height 1
radio input "true"
click at [83, 124] on span at bounding box center [81, 127] width 9 height 9
click at [78, 123] on input "End prices in a certain number" at bounding box center [77, 123] width 1 height 1
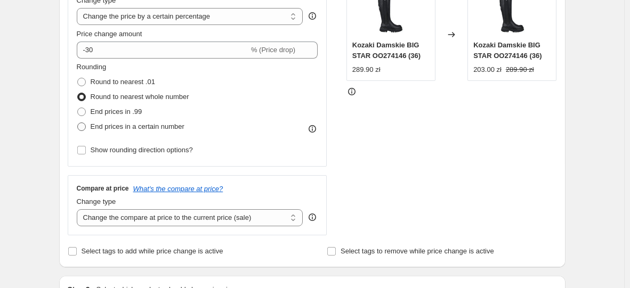
radio input "true"
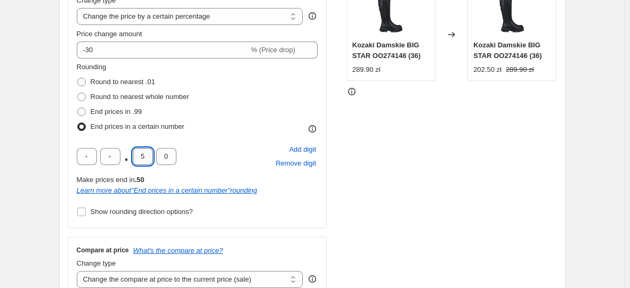
click at [152, 156] on input "5" at bounding box center [143, 156] width 20 height 17
type input "9"
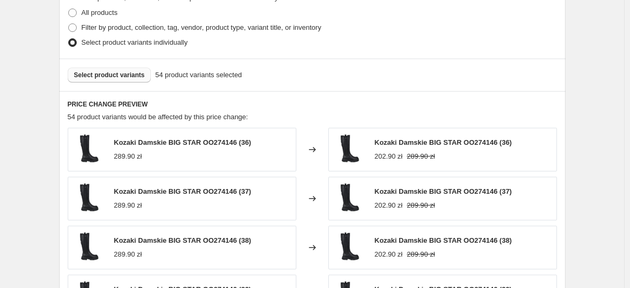
scroll to position [754, 0]
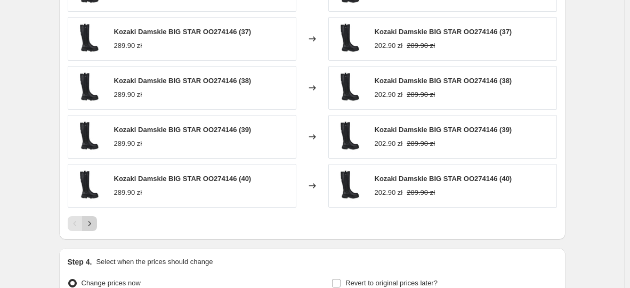
click at [92, 218] on button "Next" at bounding box center [89, 223] width 15 height 15
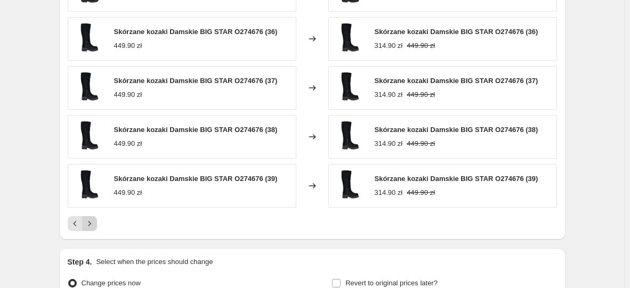
click at [92, 218] on button "Next" at bounding box center [89, 223] width 15 height 15
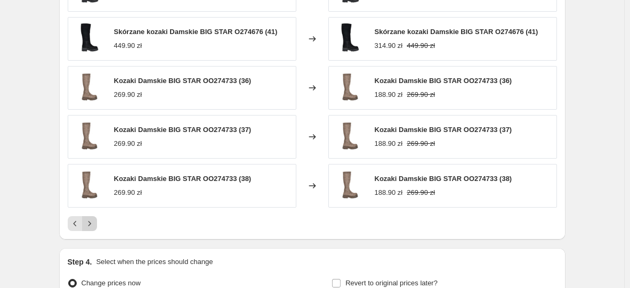
click at [92, 218] on button "Next" at bounding box center [89, 223] width 15 height 15
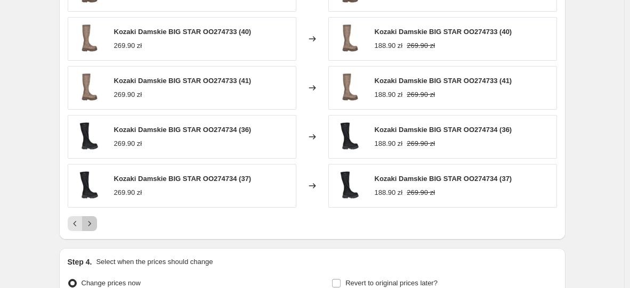
click at [92, 218] on button "Next" at bounding box center [89, 223] width 15 height 15
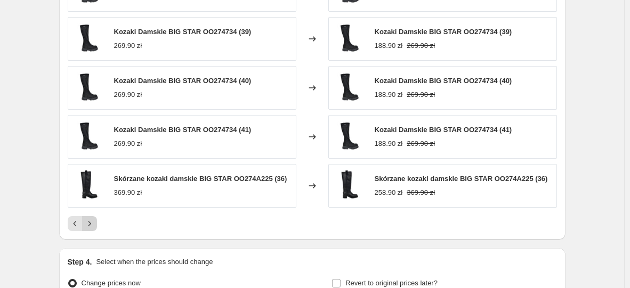
click at [92, 218] on button "Next" at bounding box center [89, 223] width 15 height 15
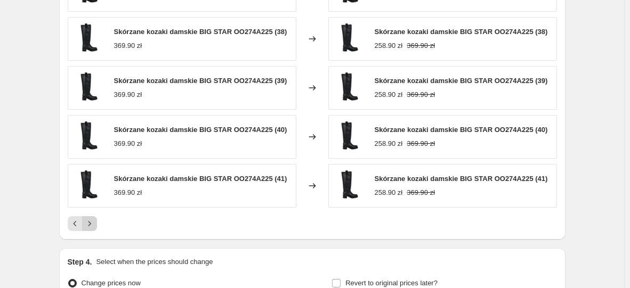
click at [92, 218] on button "Next" at bounding box center [89, 223] width 15 height 15
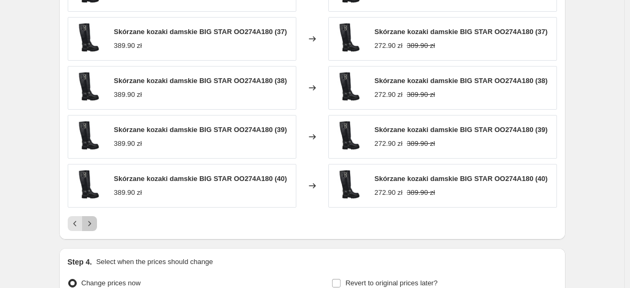
click at [92, 218] on button "Next" at bounding box center [89, 223] width 15 height 15
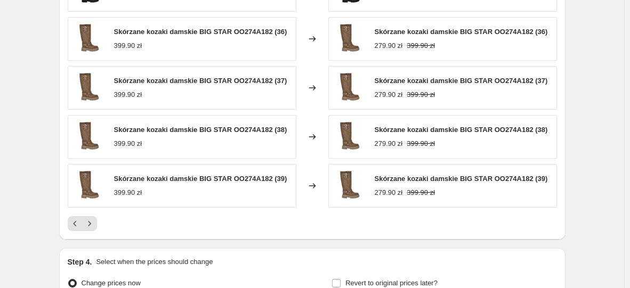
scroll to position [871, 0]
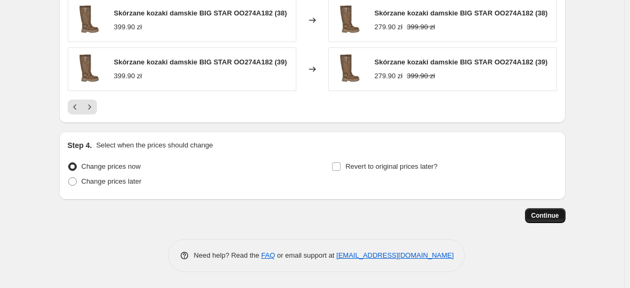
click at [541, 219] on span "Continue" at bounding box center [545, 215] width 28 height 9
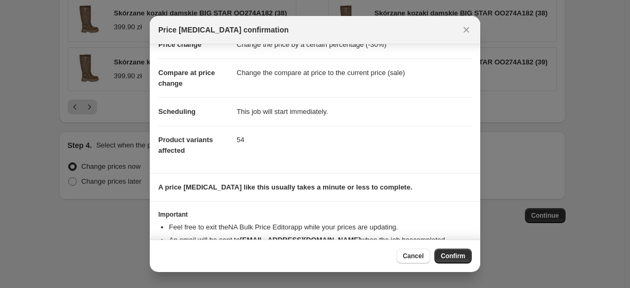
scroll to position [0, 0]
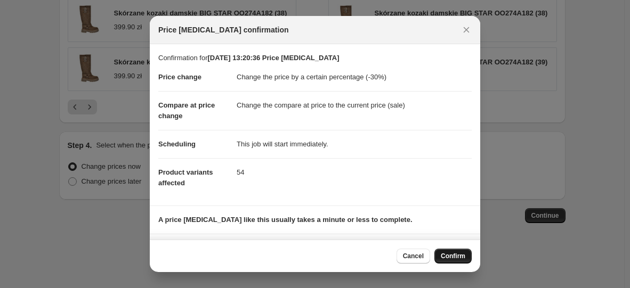
click at [468, 261] on button "Confirm" at bounding box center [452, 256] width 37 height 15
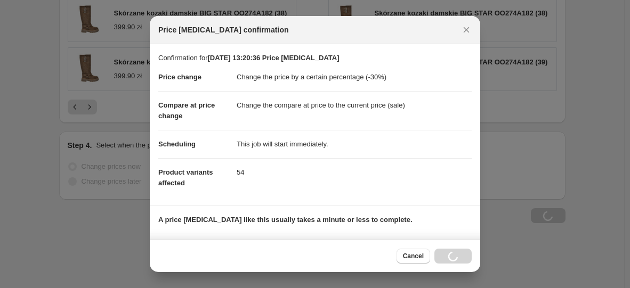
scroll to position [871, 0]
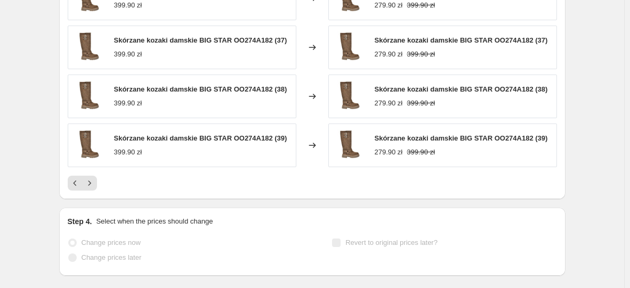
select select "percentage"
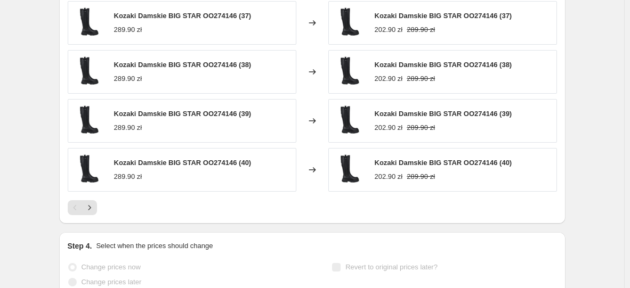
scroll to position [0, 0]
